Goal: Information Seeking & Learning: Learn about a topic

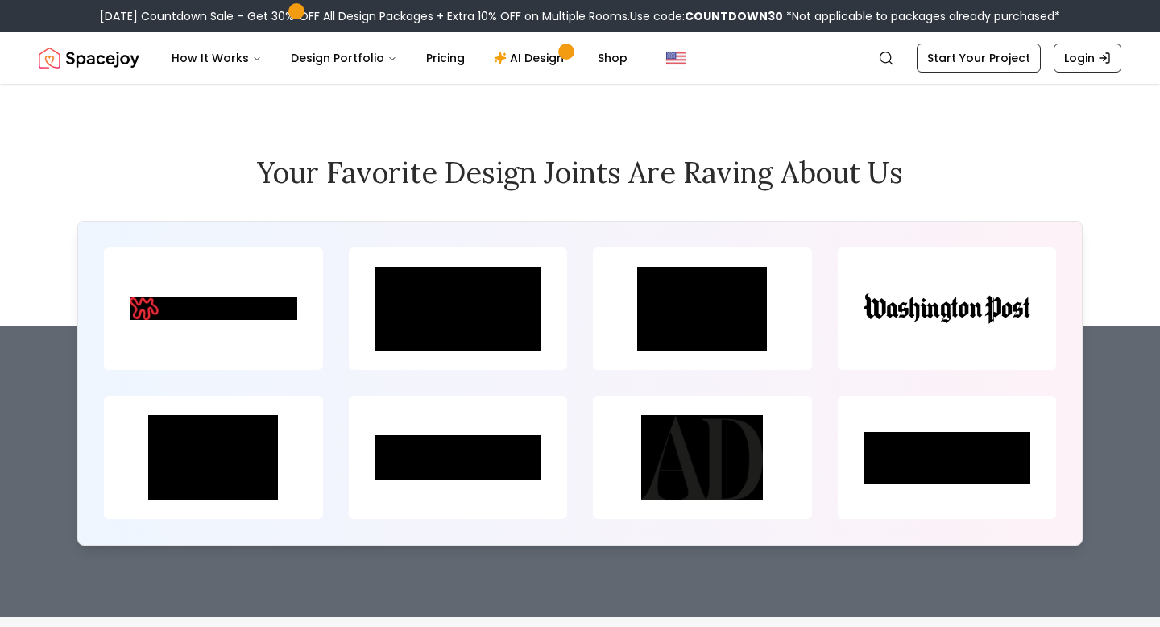
scroll to position [7002, 0]
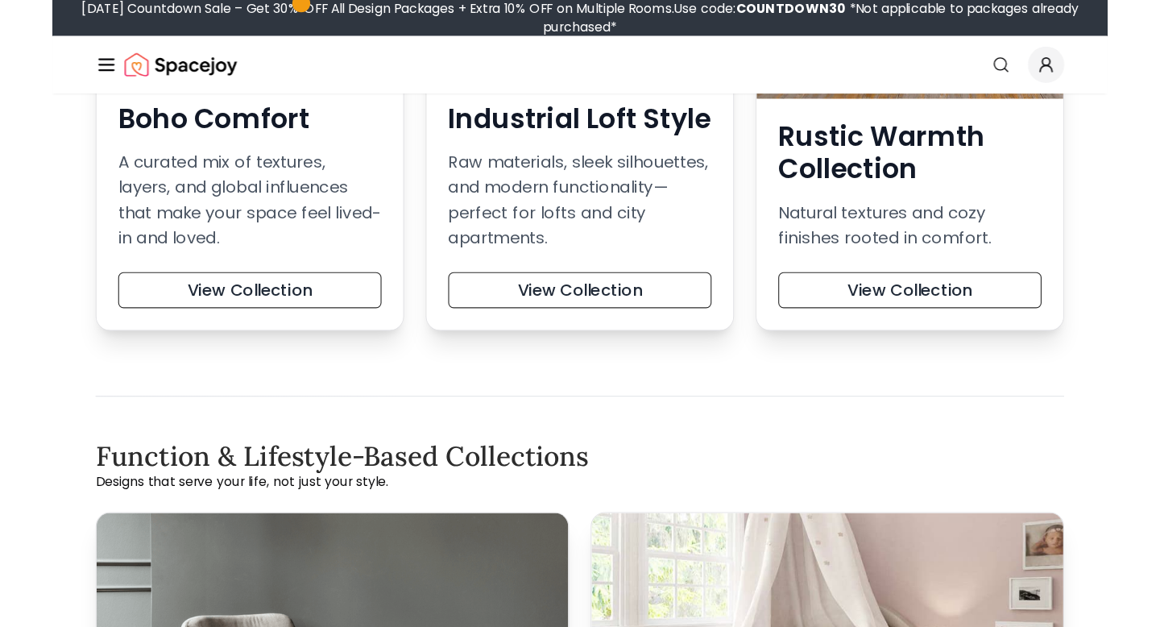
scroll to position [990, 0]
